Goal: Find specific page/section: Find specific page/section

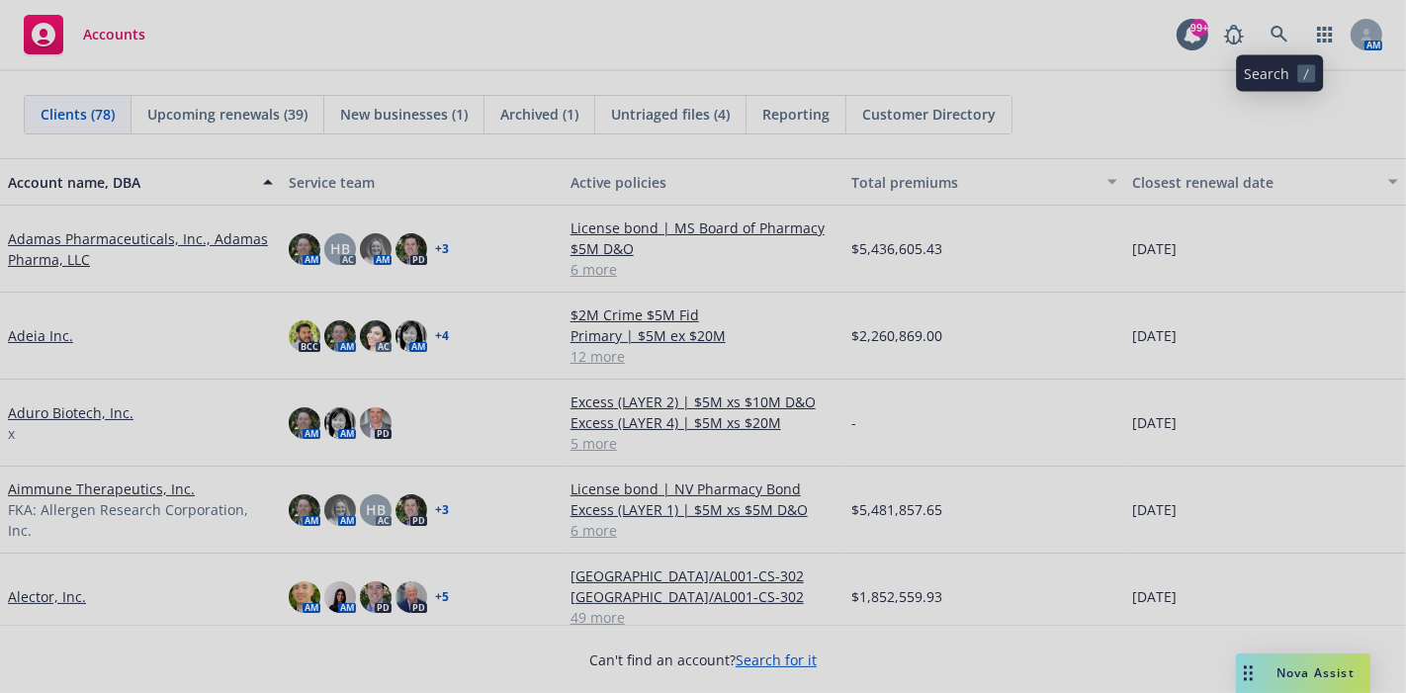
click at [1286, 31] on div at bounding box center [703, 346] width 1406 height 693
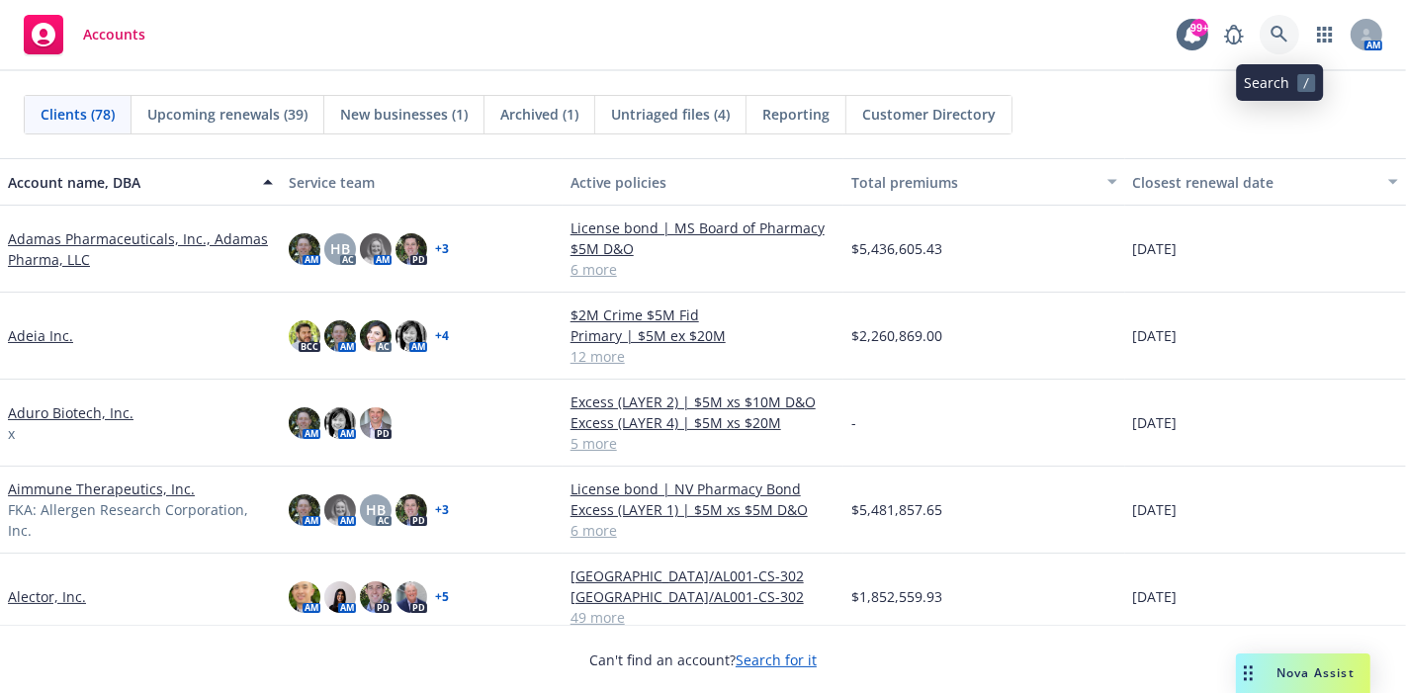
click at [1286, 36] on icon at bounding box center [1280, 35] width 18 height 18
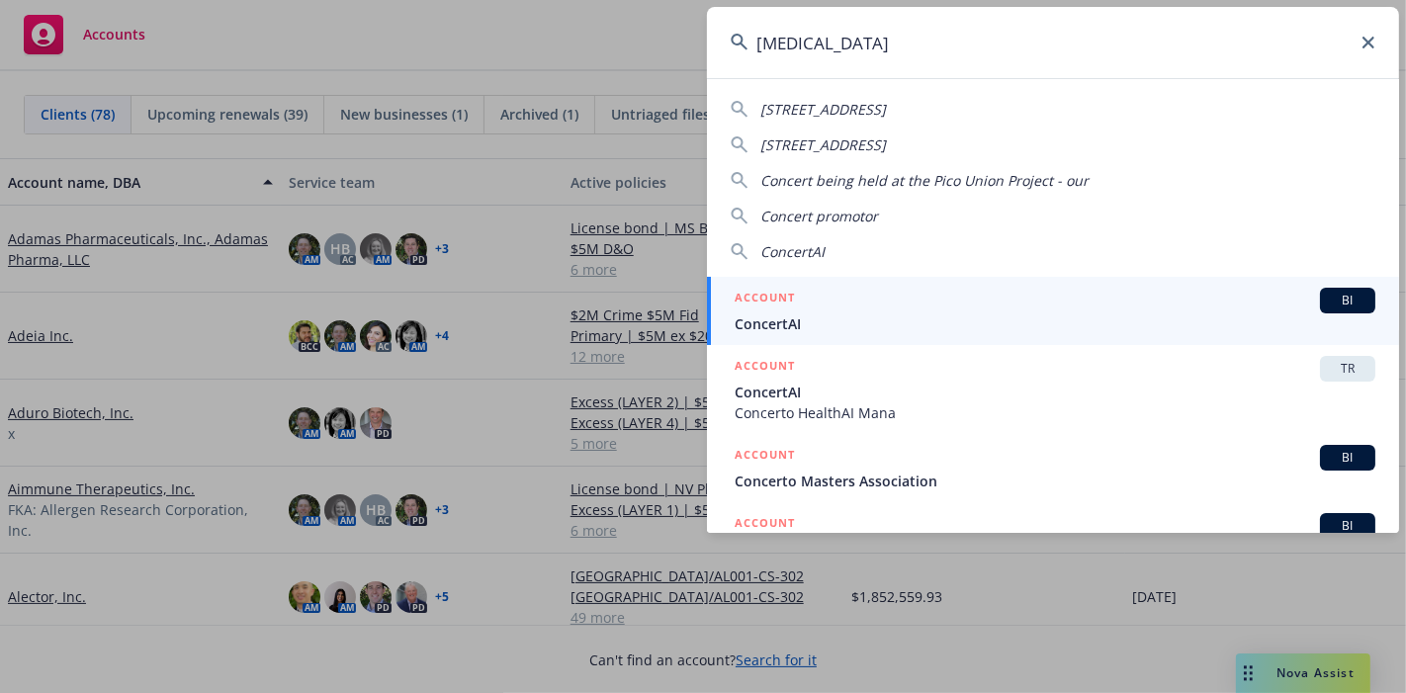
type input "concertai"
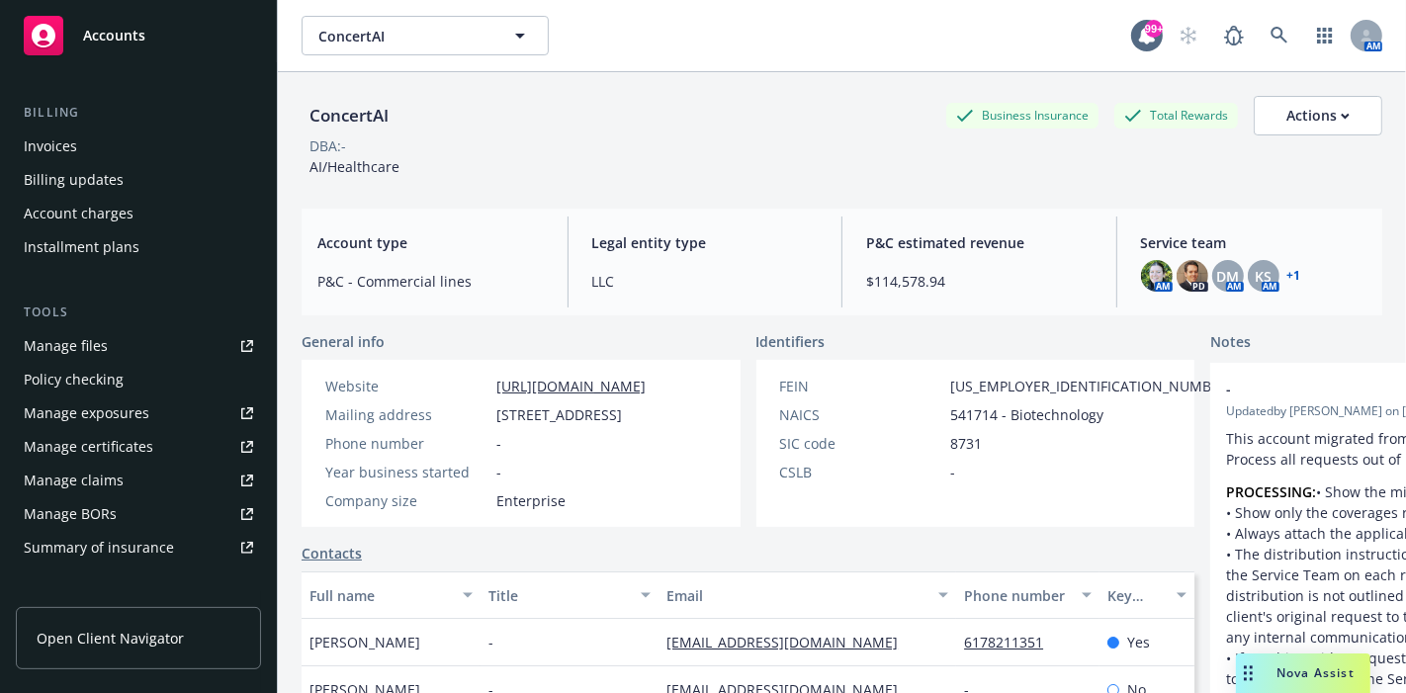
scroll to position [329, 0]
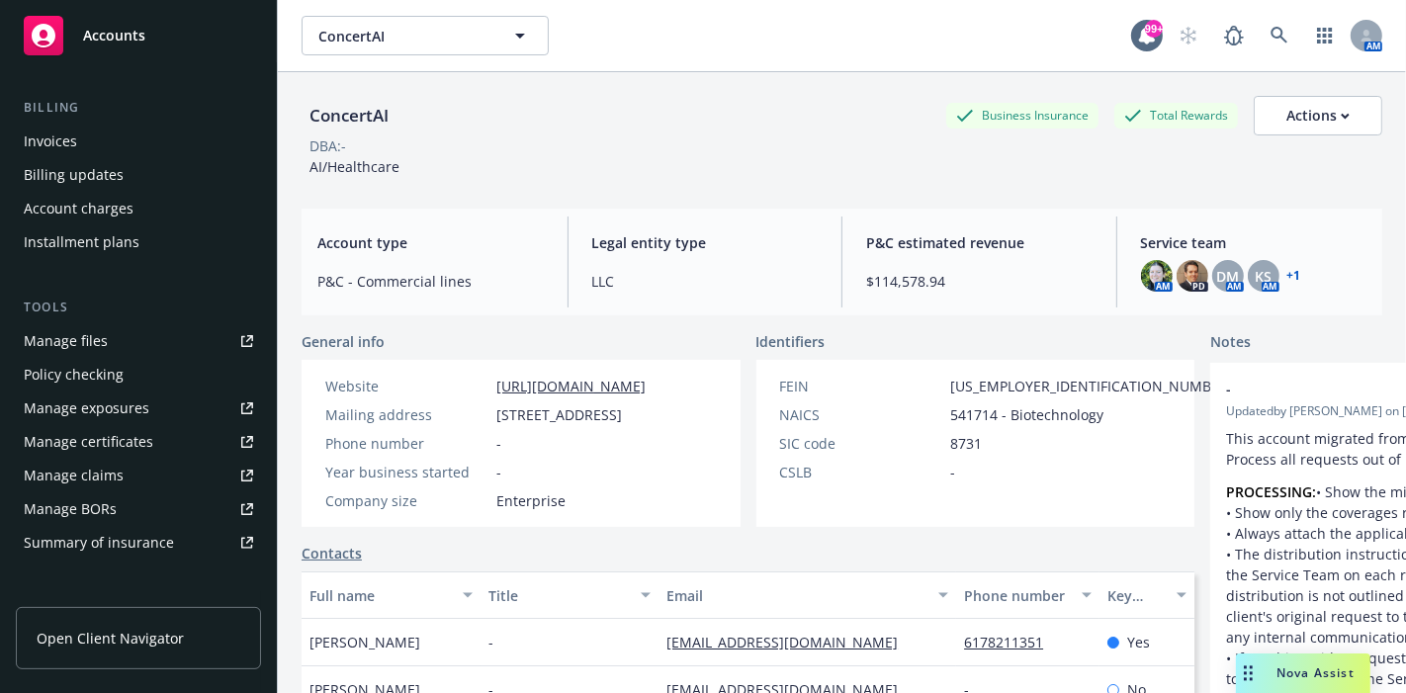
click at [79, 338] on div "Manage files" at bounding box center [66, 341] width 84 height 32
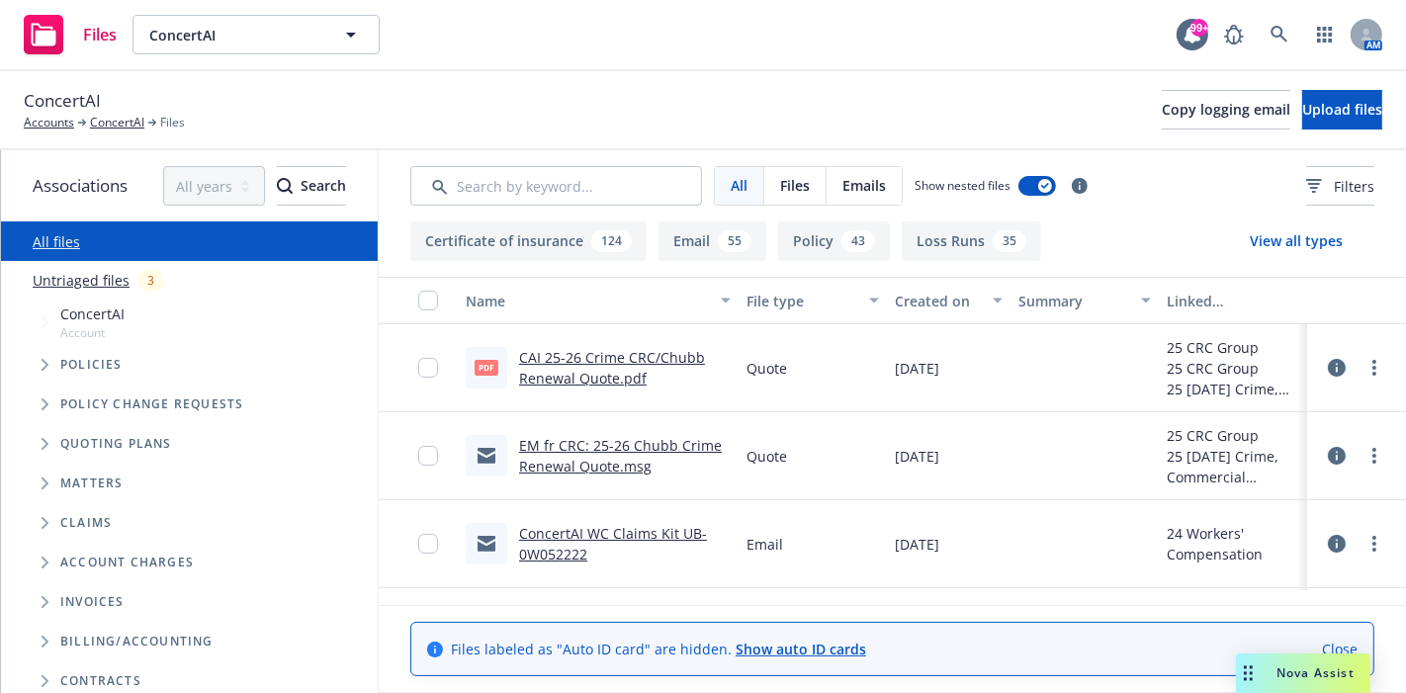
click at [801, 239] on button "Policy 43" at bounding box center [834, 242] width 112 height 40
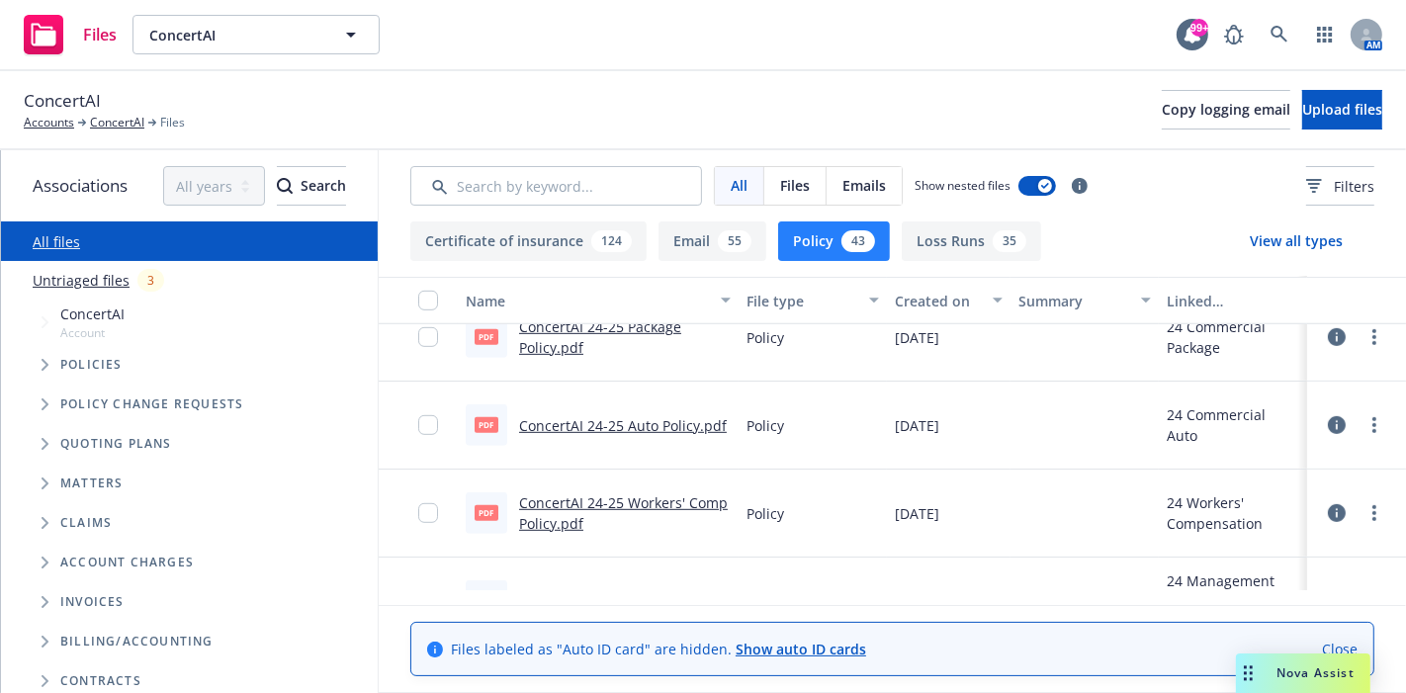
scroll to position [1099, 0]
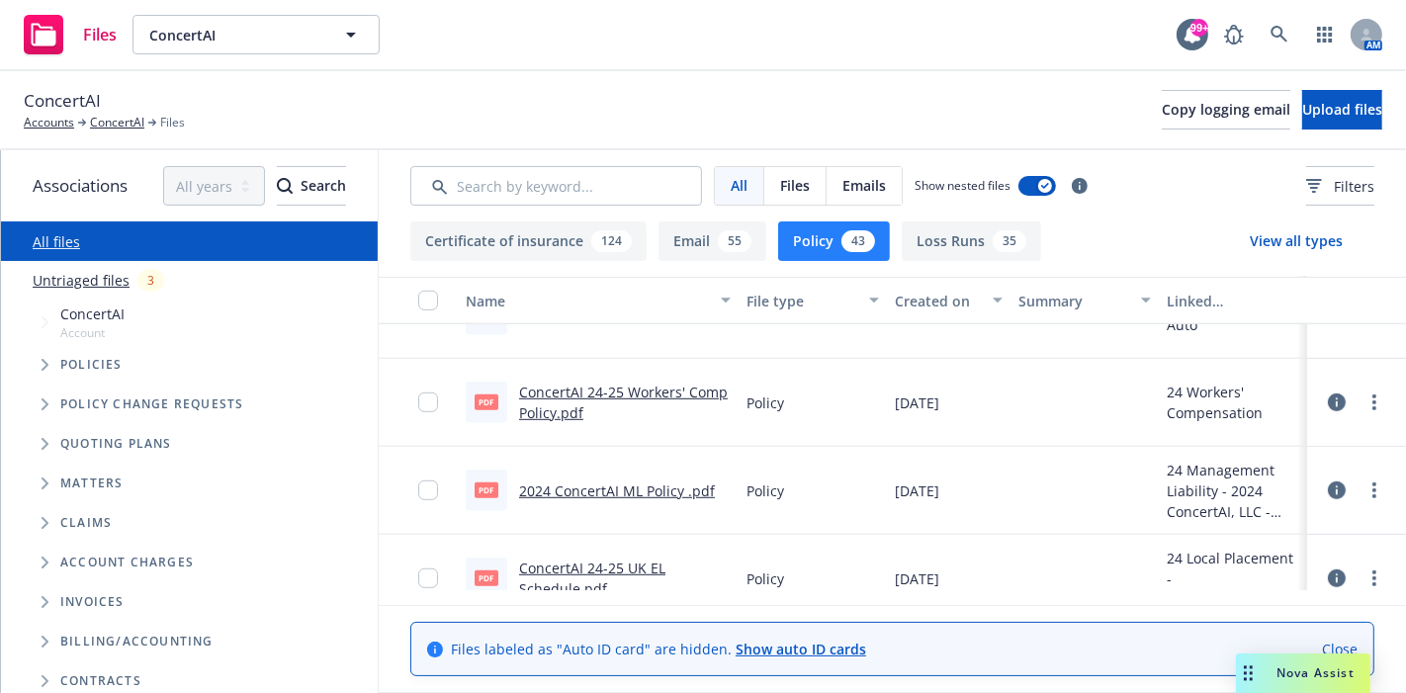
click at [626, 490] on link "2024 ConcertAI ML Policy .pdf" at bounding box center [617, 491] width 196 height 19
click at [576, 193] on input "Search by keyword..." at bounding box center [556, 186] width 292 height 40
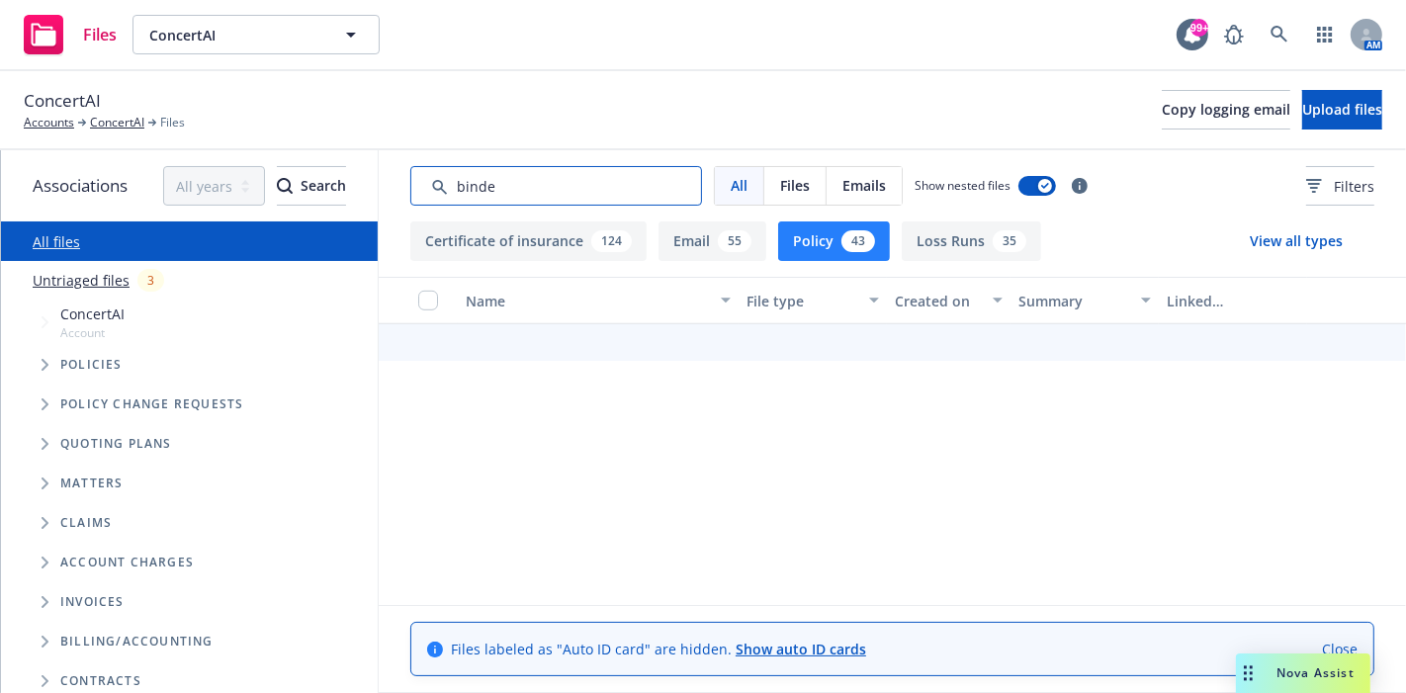
type input "binder"
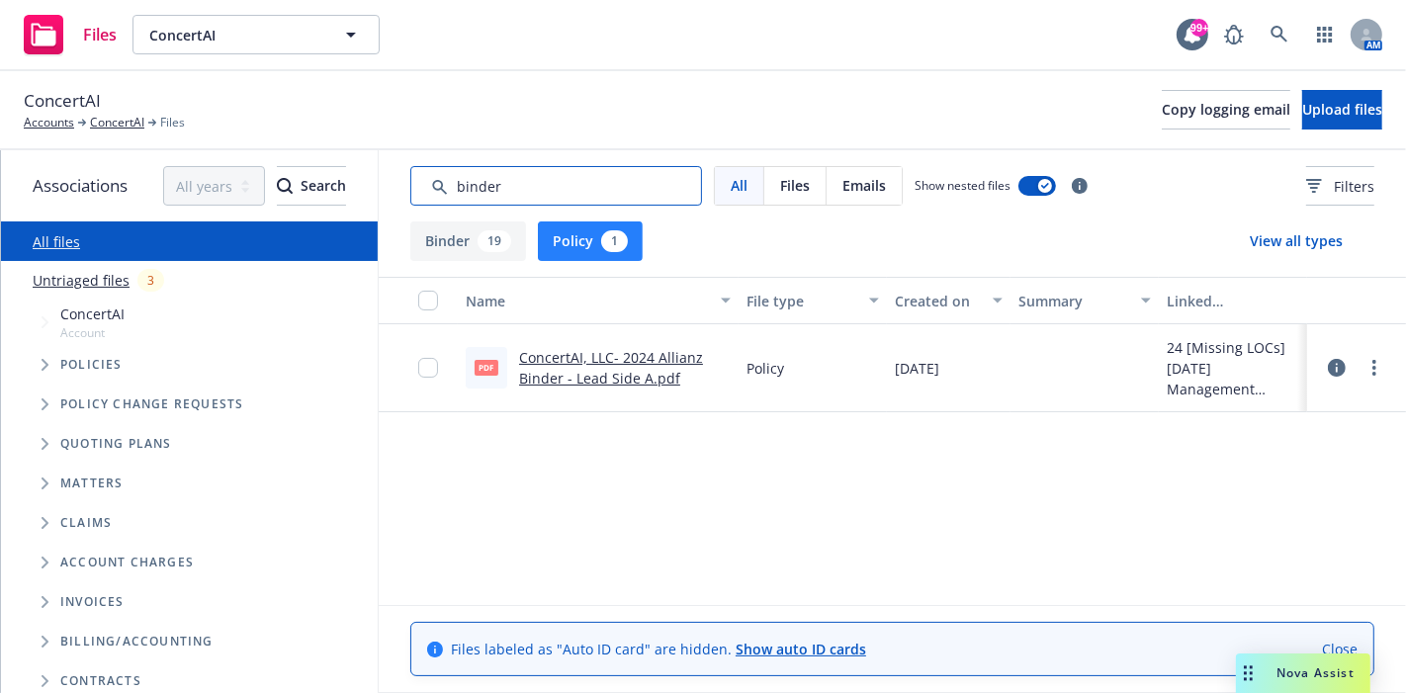
drag, startPoint x: 502, startPoint y: 186, endPoint x: 416, endPoint y: 189, distance: 86.1
click at [416, 189] on input "Search by keyword..." at bounding box center [556, 186] width 292 height 40
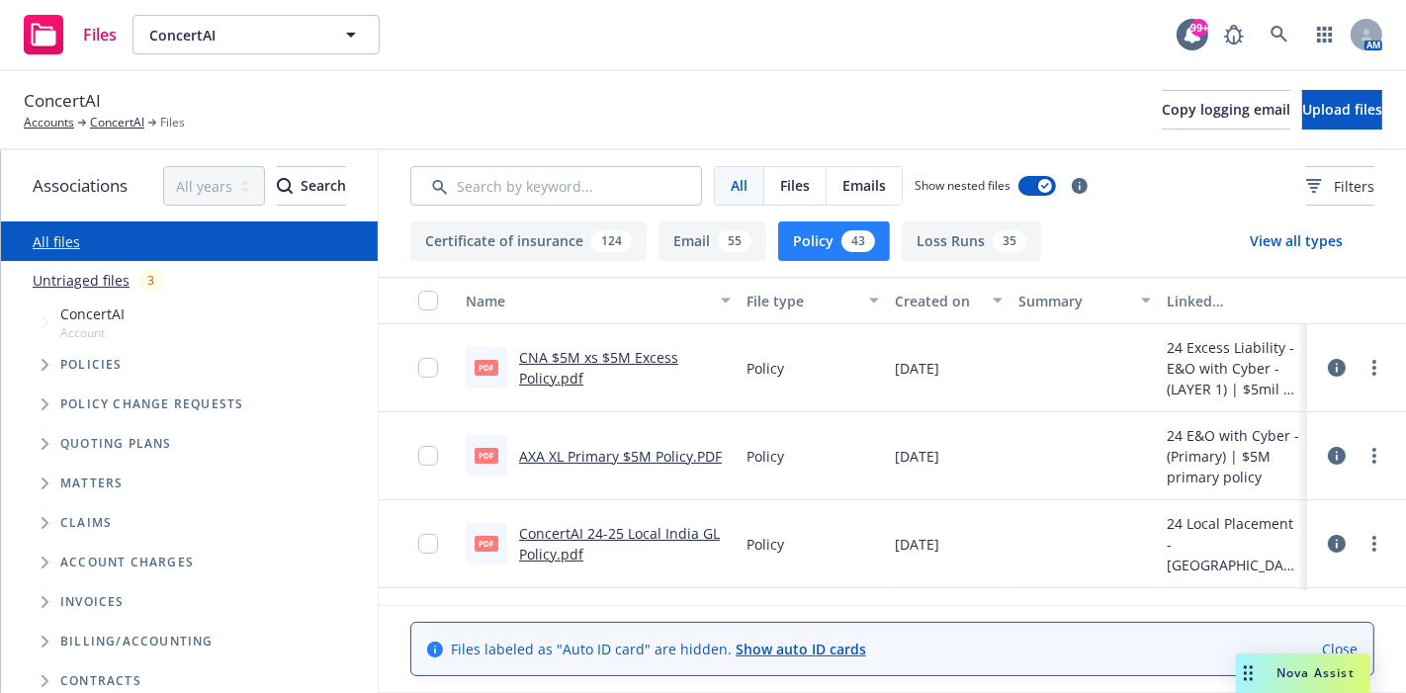
click at [1339, 240] on button "View all types" at bounding box center [1296, 242] width 156 height 40
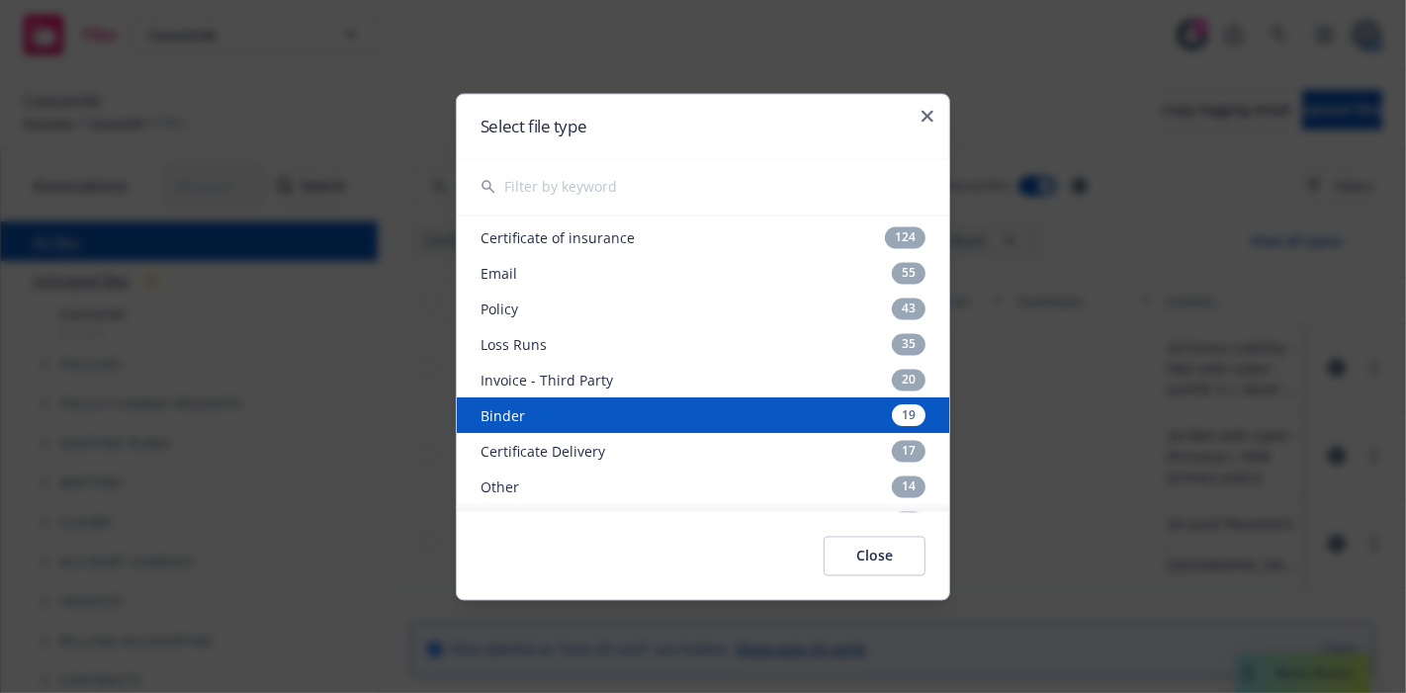
click at [544, 409] on div "Binder 19" at bounding box center [703, 416] width 492 height 36
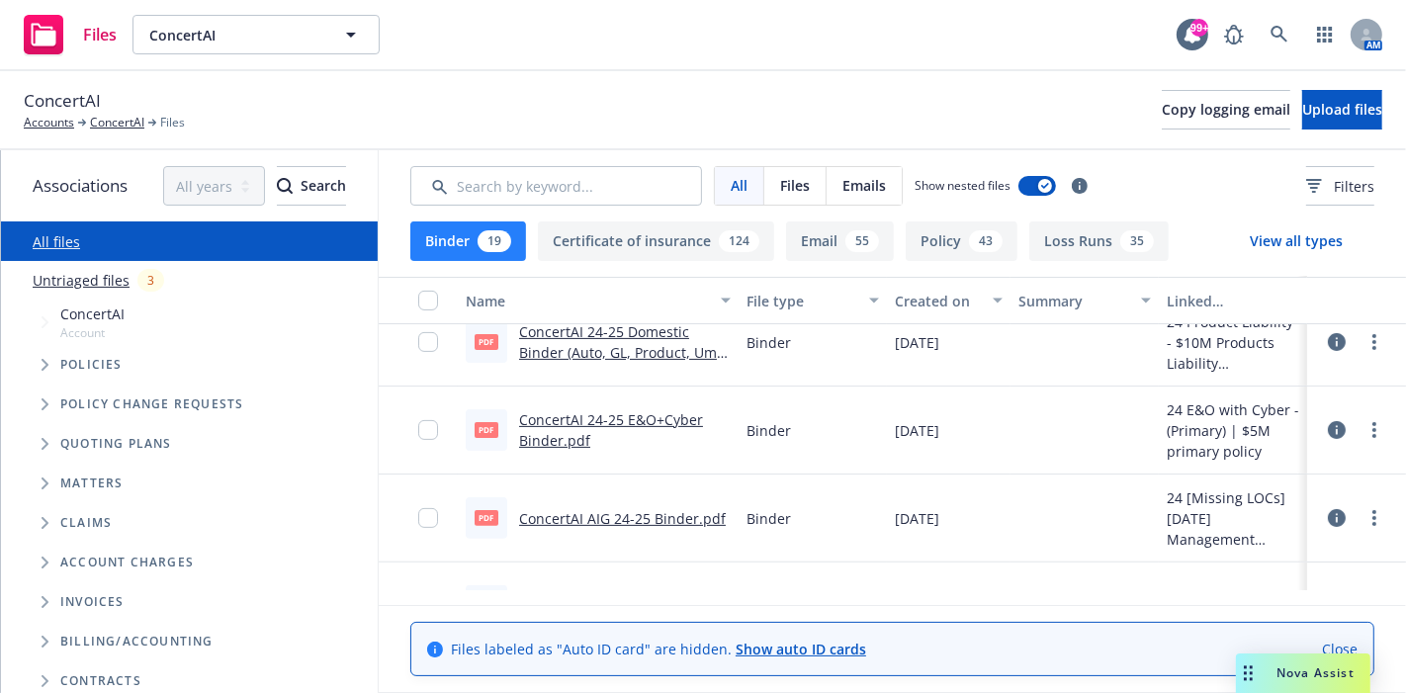
scroll to position [659, 0]
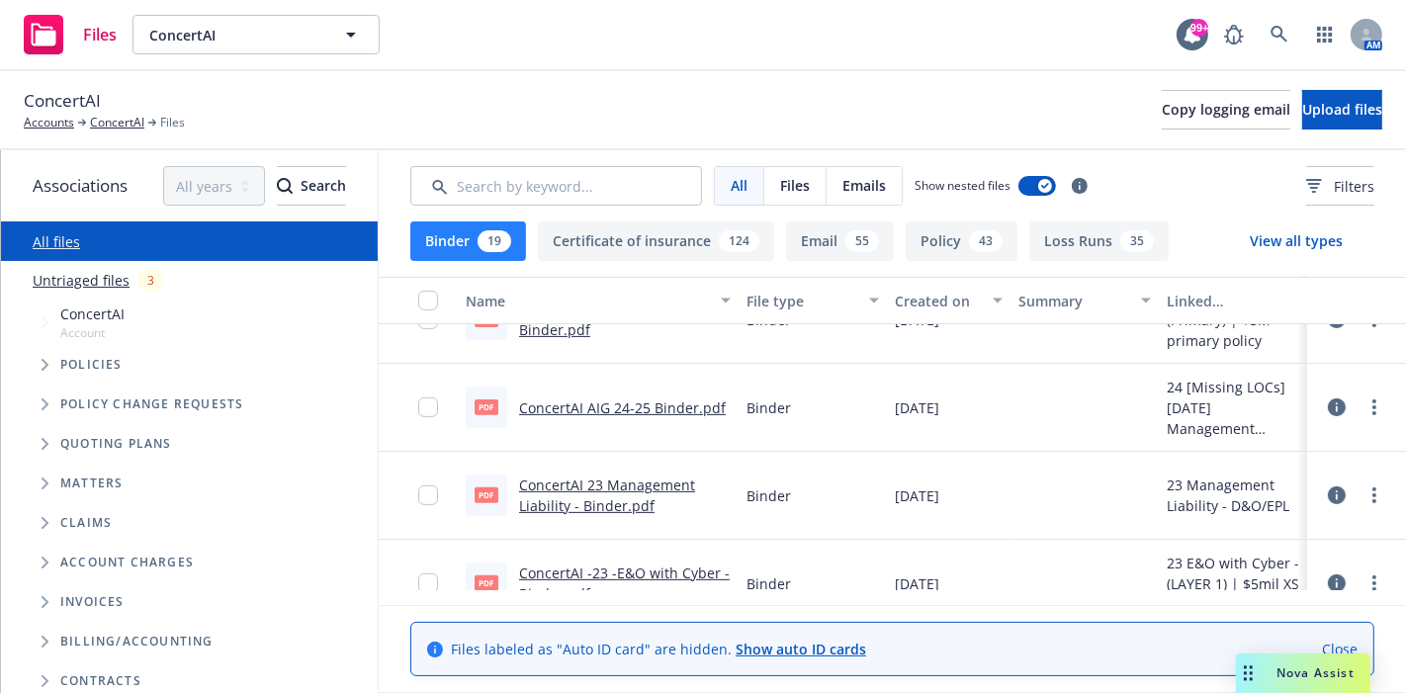
click at [658, 408] on link "ConcertAI AIG 24-25 Binder.pdf" at bounding box center [622, 408] width 207 height 19
